Goal: Transaction & Acquisition: Purchase product/service

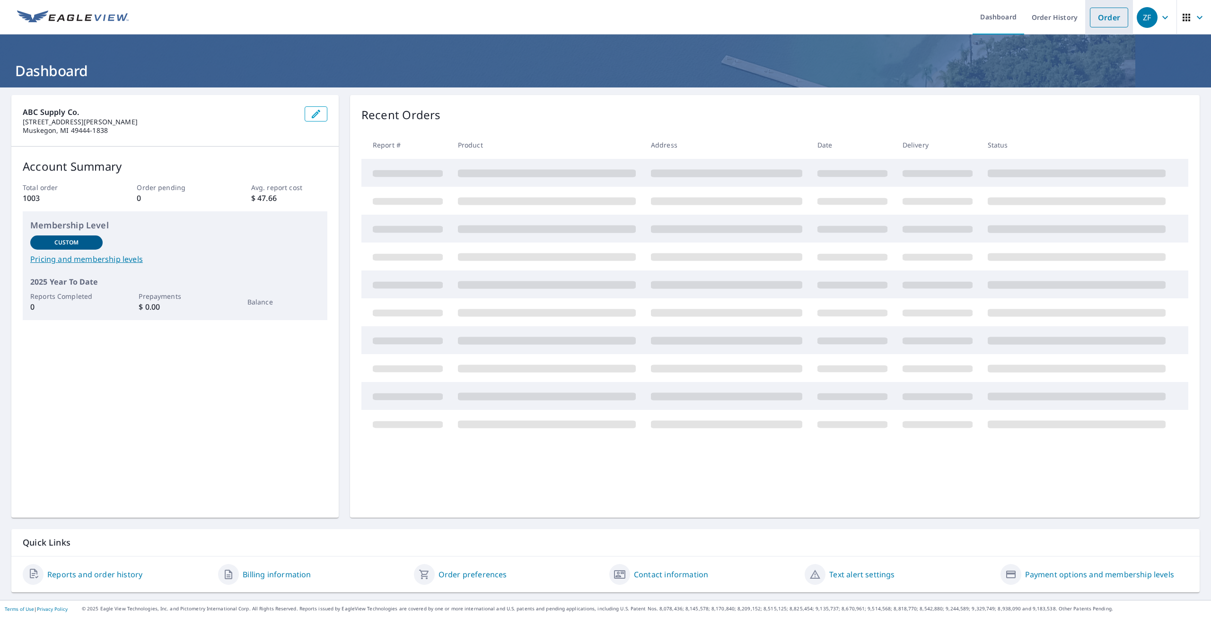
click at [1098, 16] on link "Order" at bounding box center [1109, 18] width 38 height 20
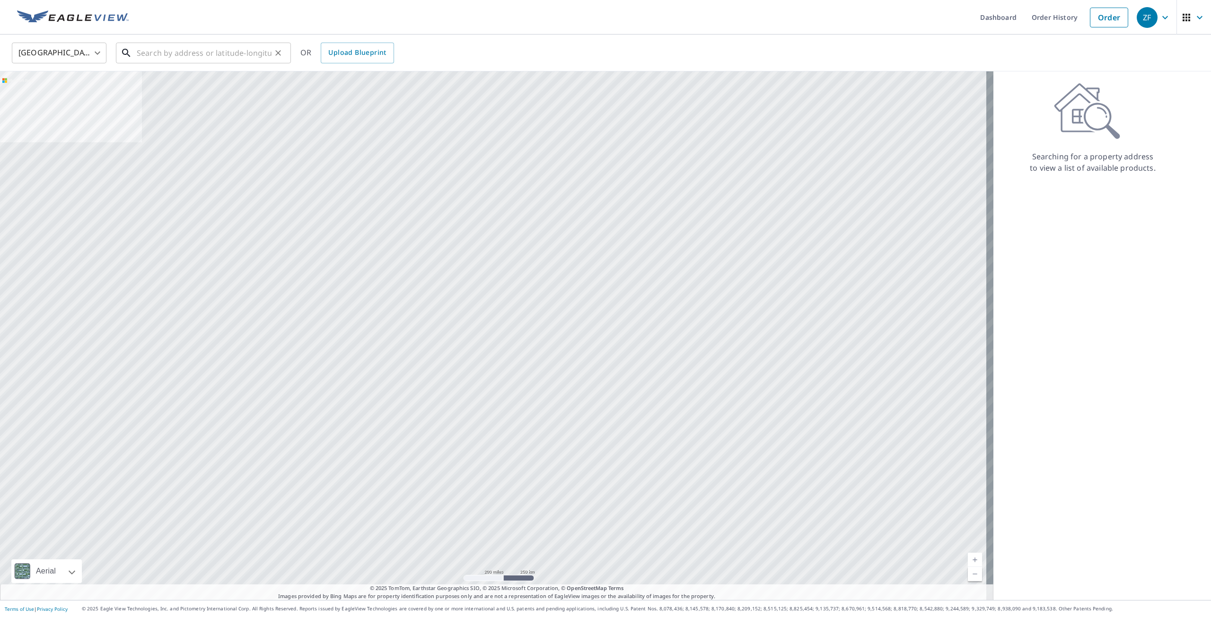
click at [181, 57] on input "text" at bounding box center [204, 53] width 135 height 26
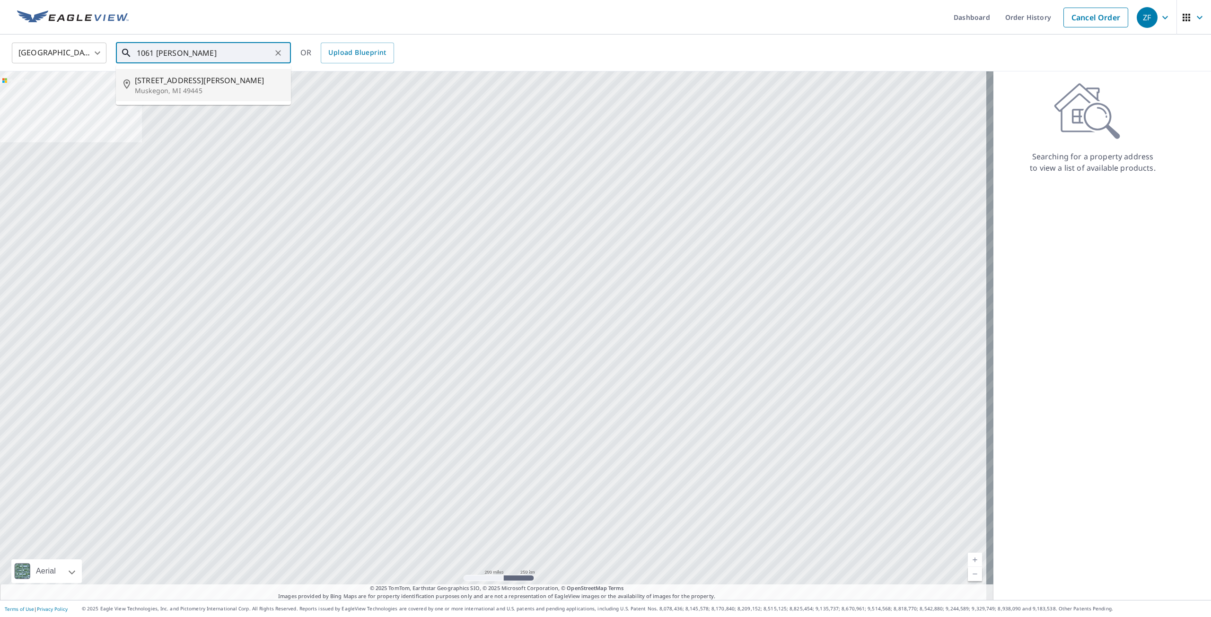
click at [227, 87] on p "Muskegon, MI 49445" at bounding box center [209, 90] width 149 height 9
type input "[STREET_ADDRESS][PERSON_NAME]"
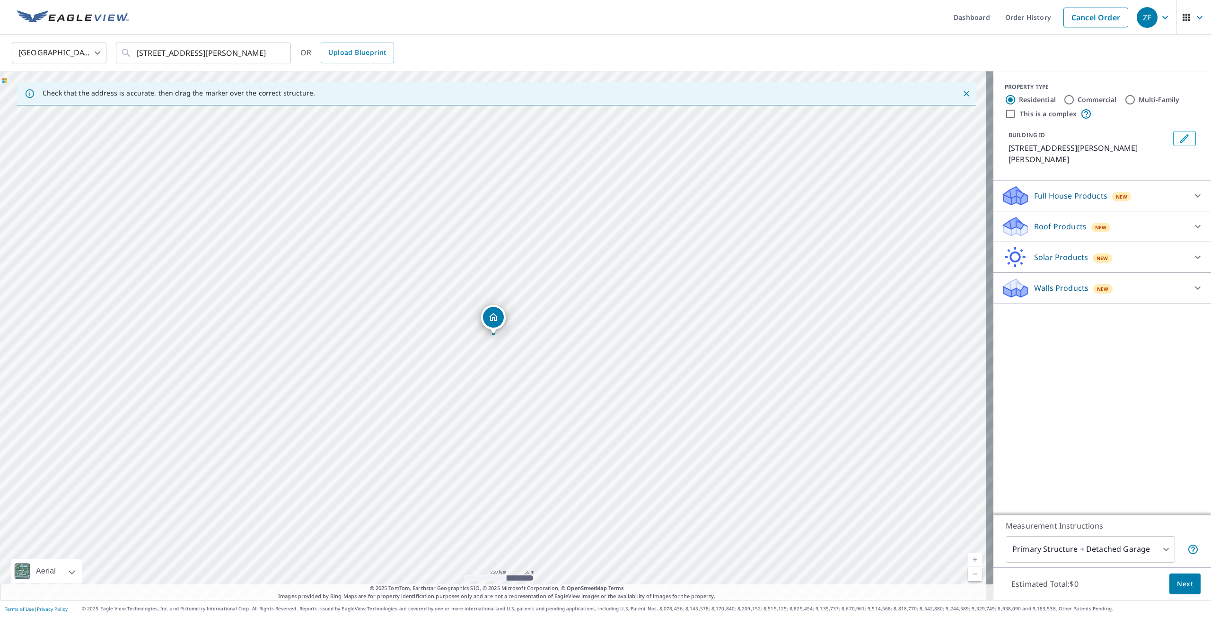
drag, startPoint x: 1025, startPoint y: 213, endPoint x: 1040, endPoint y: 219, distance: 16.0
click at [1028, 216] on div "Roof Products New" at bounding box center [1093, 227] width 185 height 22
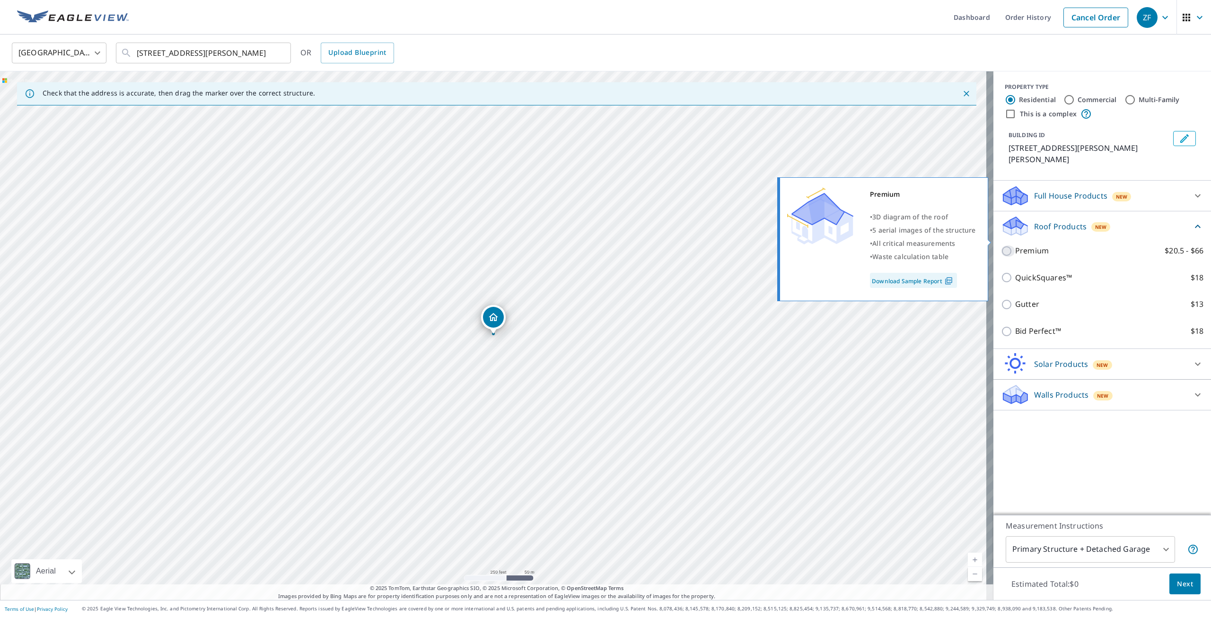
click at [1001, 246] on input "Premium $20.5 - $66" at bounding box center [1008, 251] width 14 height 11
checkbox input "true"
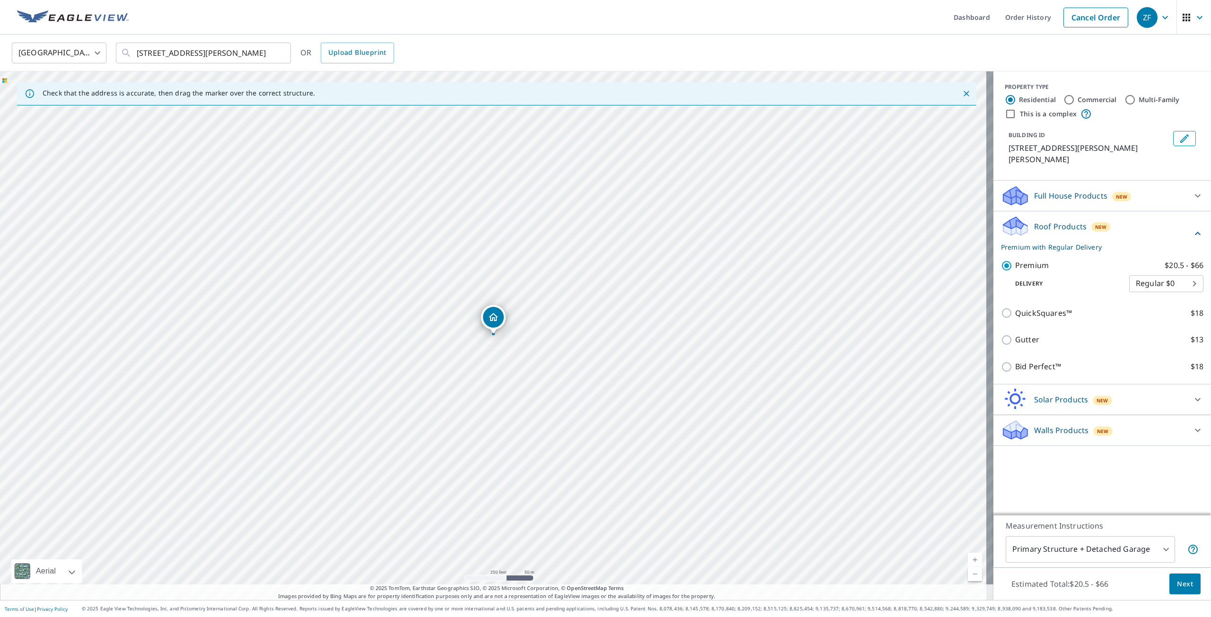
click at [1181, 588] on span "Next" at bounding box center [1185, 585] width 16 height 12
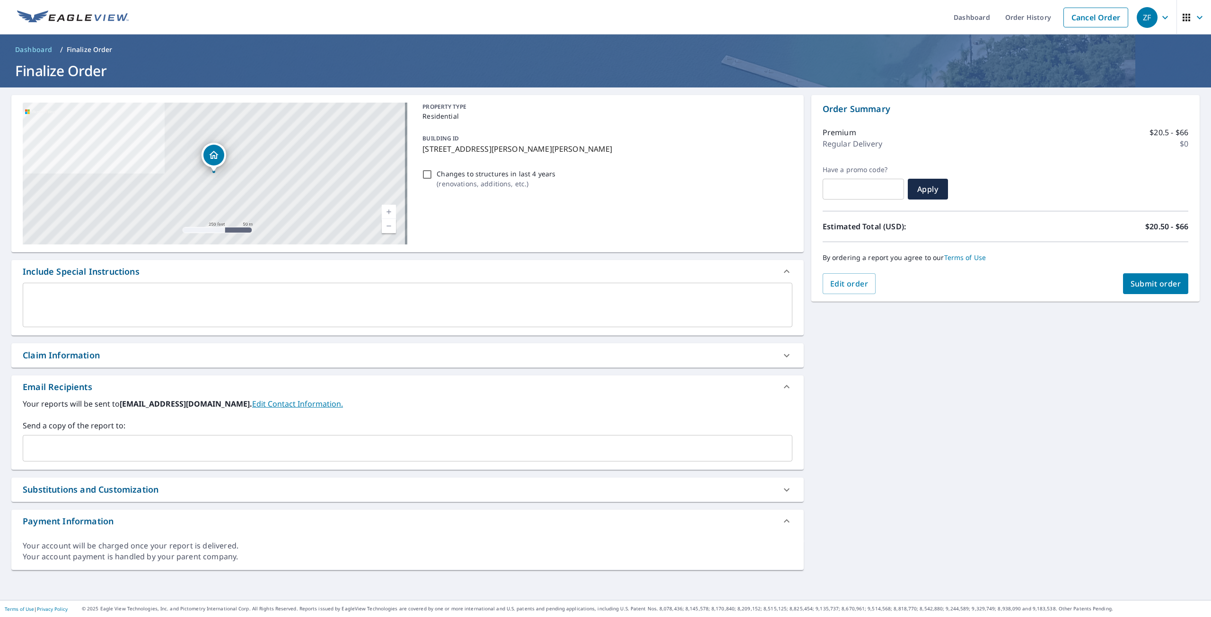
click at [76, 451] on input "text" at bounding box center [400, 448] width 747 height 18
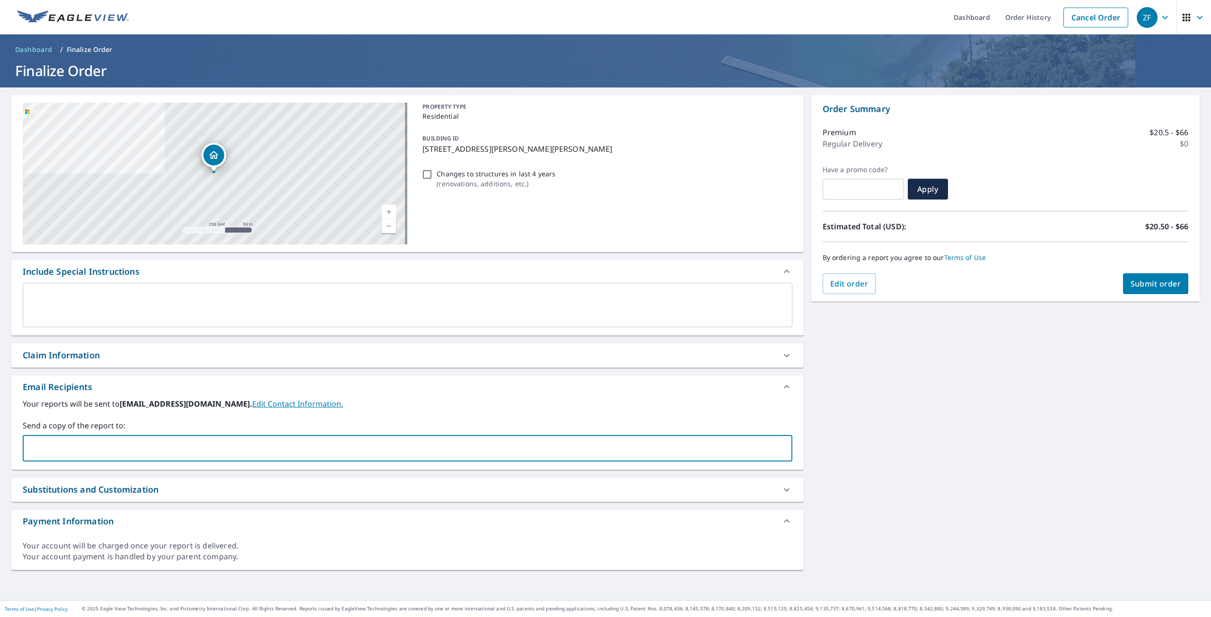
type input "a"
type input "[EMAIL_ADDRESS][DOMAIN_NAME]"
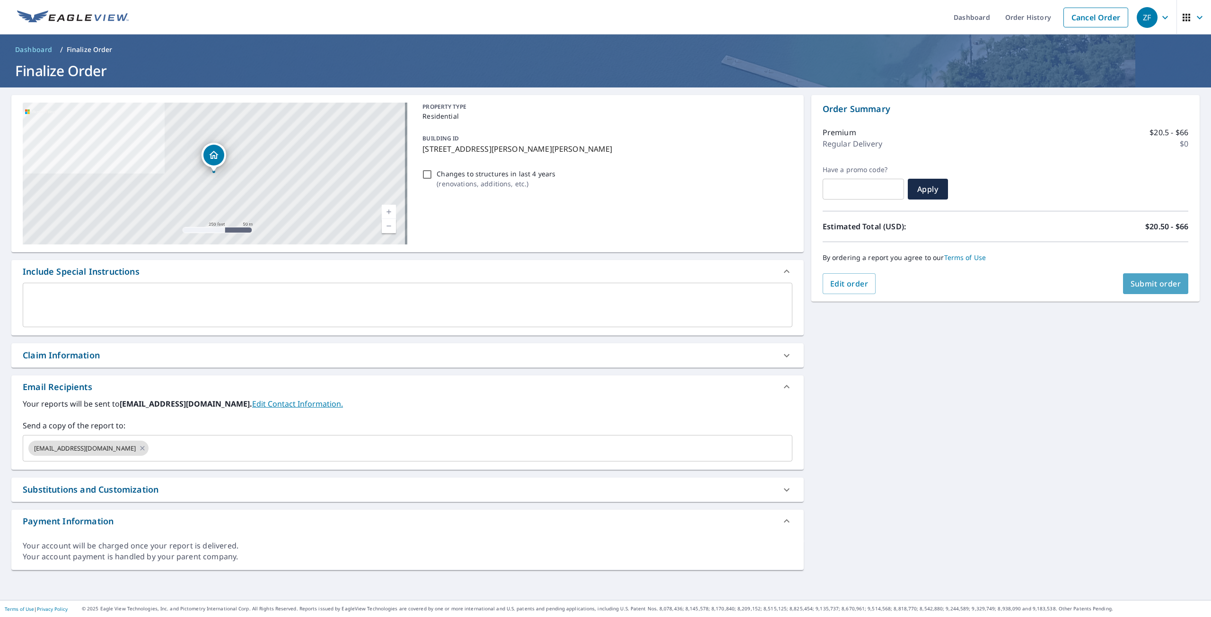
click at [1141, 283] on span "Submit order" at bounding box center [1156, 284] width 51 height 10
